Goal: Navigation & Orientation: Find specific page/section

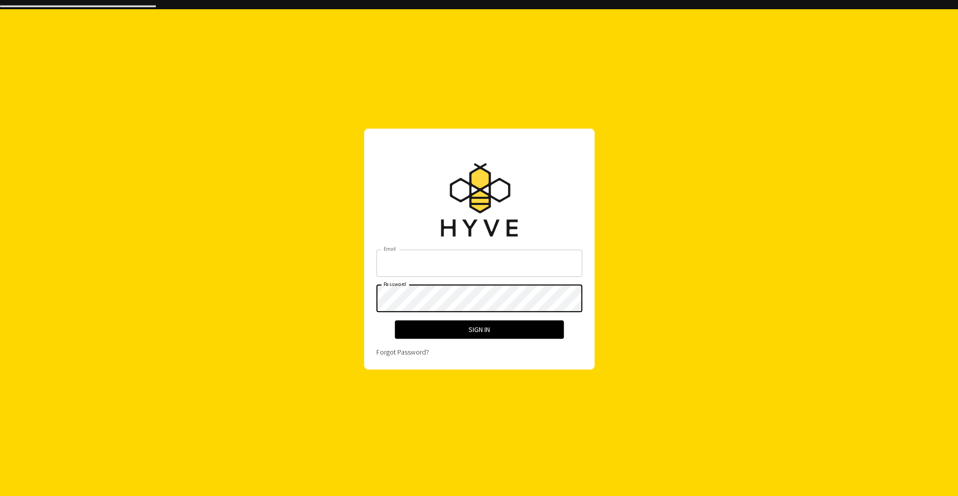
click at [450, 249] on input "Email" at bounding box center [479, 262] width 206 height 27
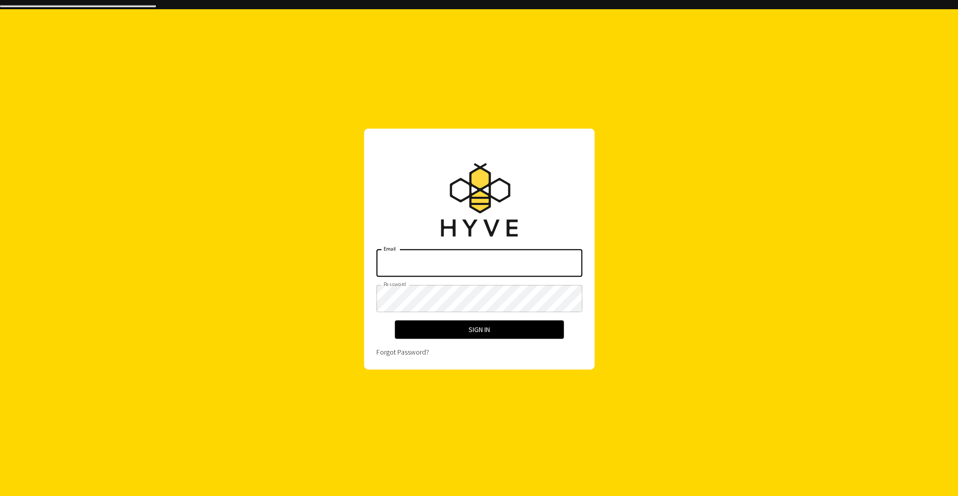
type input "[EMAIL_ADDRESS][TECHNICAL_ID][DOMAIN_NAME]"
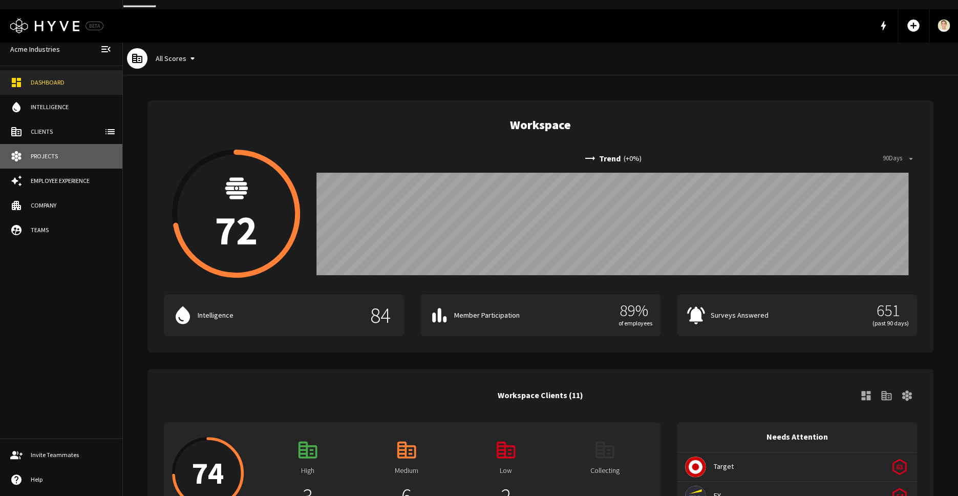
click at [49, 155] on div "Projects" at bounding box center [71, 156] width 81 height 9
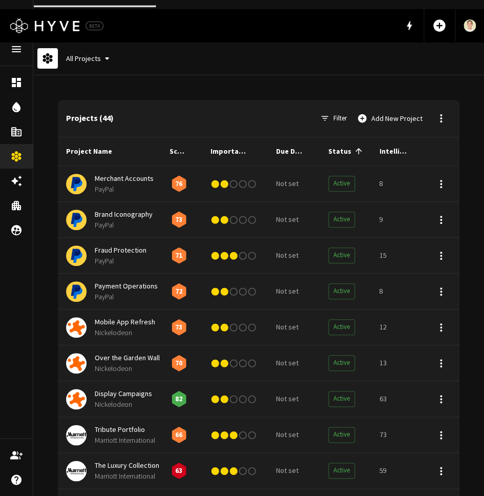
click at [153, 30] on div "Logo Created with Sketch. BETA add_circle" at bounding box center [242, 25] width 484 height 33
click at [104, 49] on button "All Projects" at bounding box center [89, 58] width 55 height 19
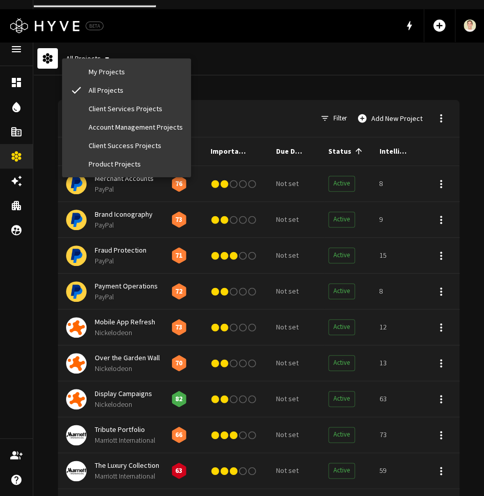
click at [243, 72] on div at bounding box center [242, 248] width 484 height 496
